Goal: Obtain resource: Download file/media

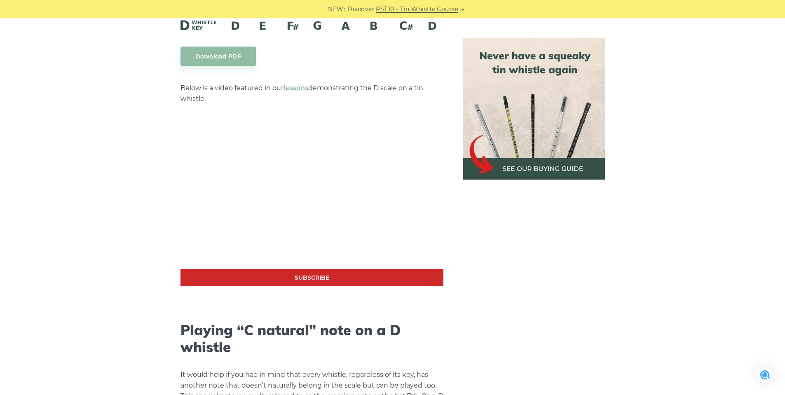
scroll to position [1319, 0]
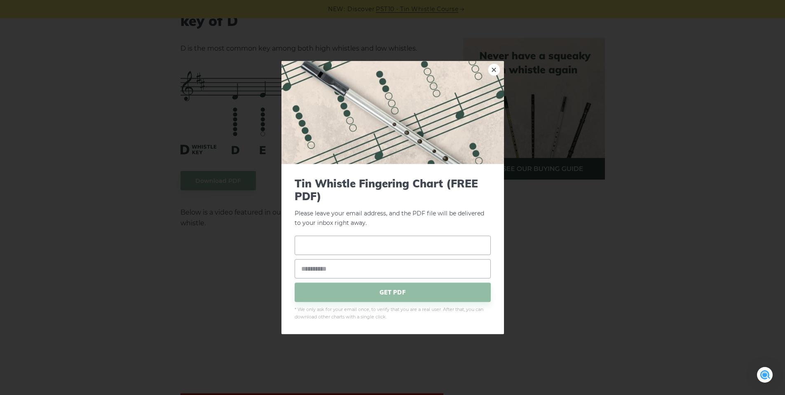
click at [349, 245] on input "text" at bounding box center [393, 245] width 196 height 19
type input "*******"
click at [340, 272] on input "email" at bounding box center [393, 269] width 196 height 19
type input "**********"
click at [354, 291] on span "GET PDF" at bounding box center [393, 292] width 196 height 19
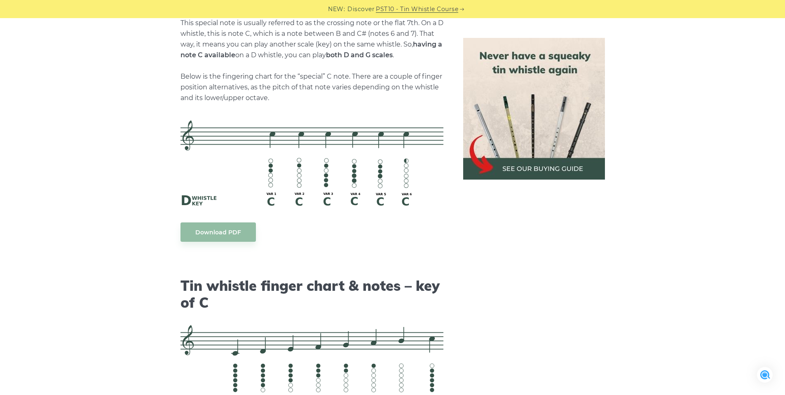
scroll to position [1773, 0]
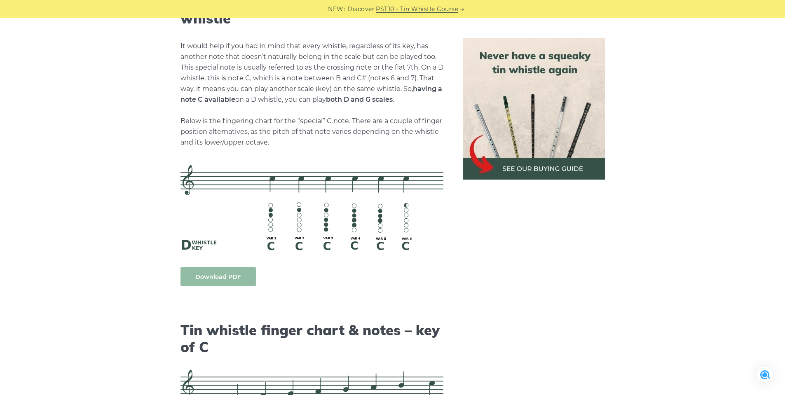
click at [211, 280] on link "Download PDF" at bounding box center [218, 276] width 75 height 19
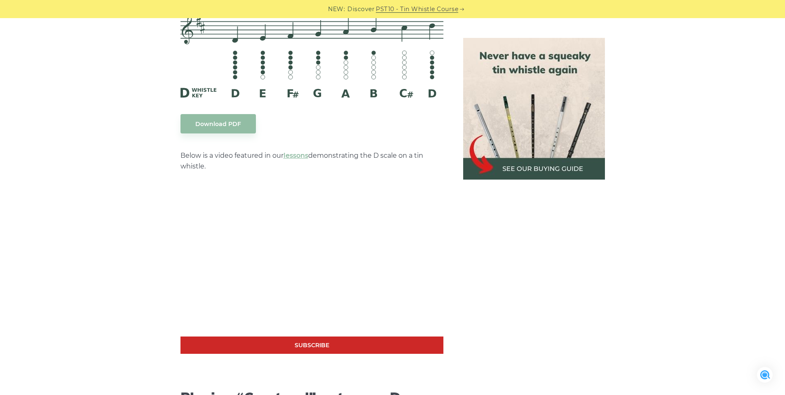
scroll to position [1361, 0]
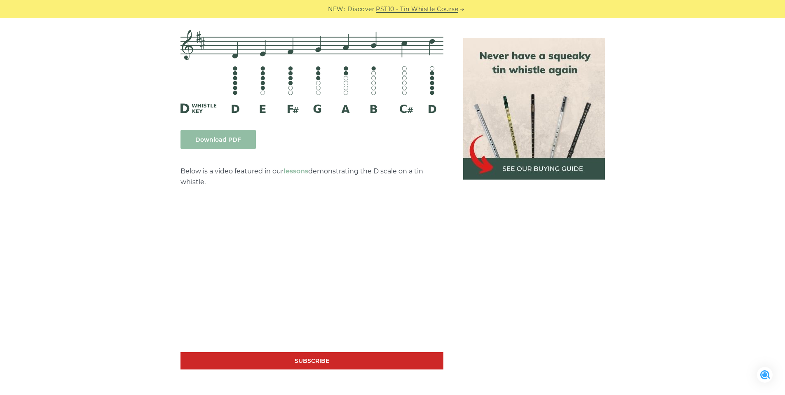
click at [220, 140] on link "Download PDF" at bounding box center [218, 139] width 75 height 19
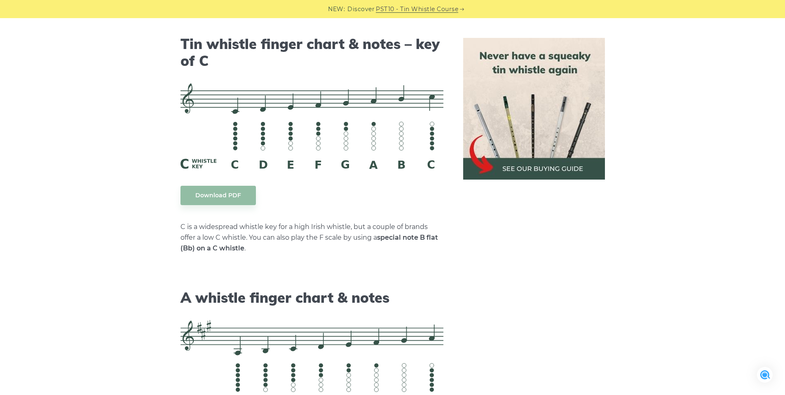
scroll to position [2061, 0]
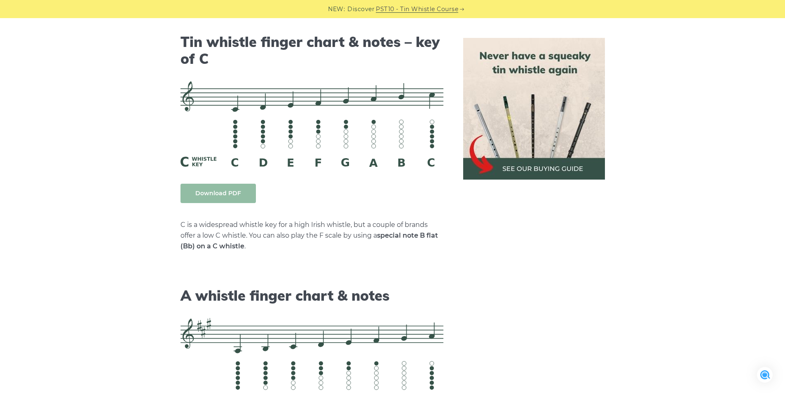
click at [228, 190] on link "Download PDF" at bounding box center [218, 193] width 75 height 19
